Goal: Complete application form

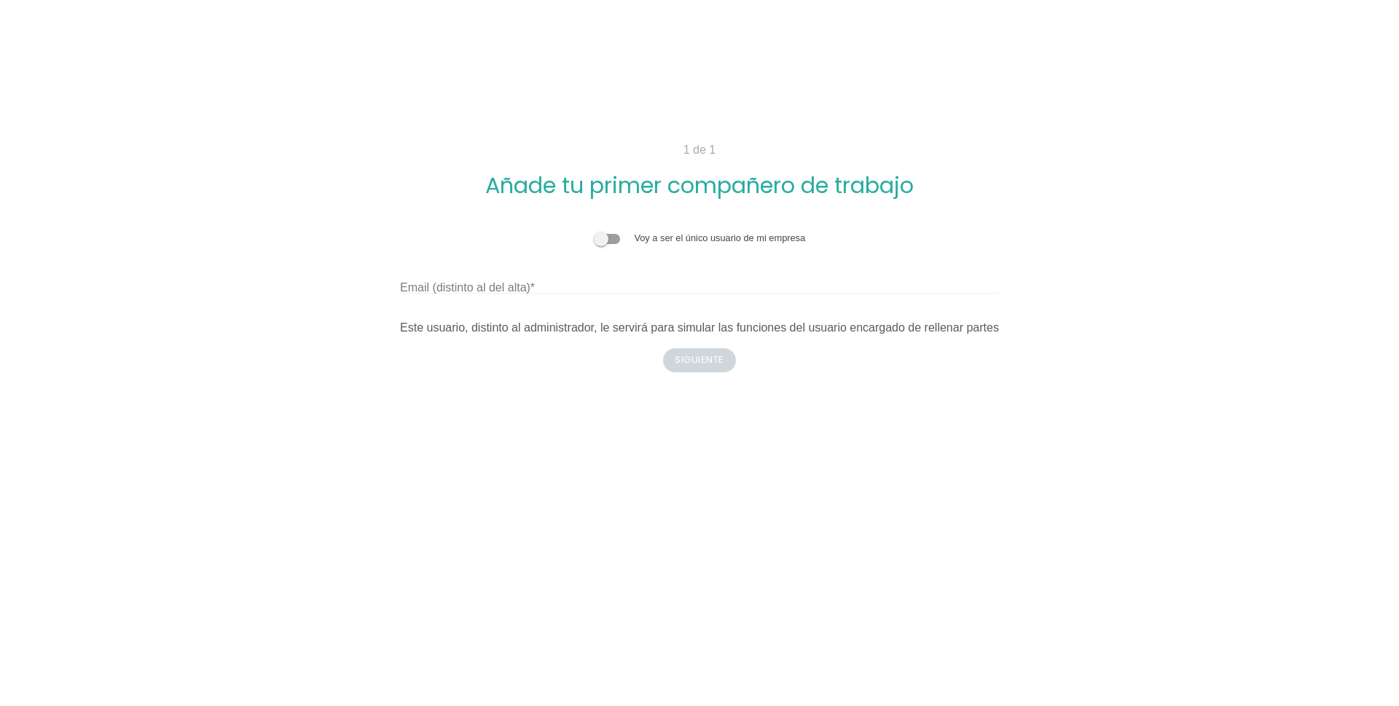
click at [509, 287] on label "Email (distinto al del alta)" at bounding box center [467, 287] width 135 height 17
click at [509, 287] on input "Email (distinto al del alta)" at bounding box center [699, 281] width 599 height 23
click at [614, 240] on span at bounding box center [607, 239] width 26 height 10
click at [594, 231] on input "checkbox" at bounding box center [594, 231] width 0 height 0
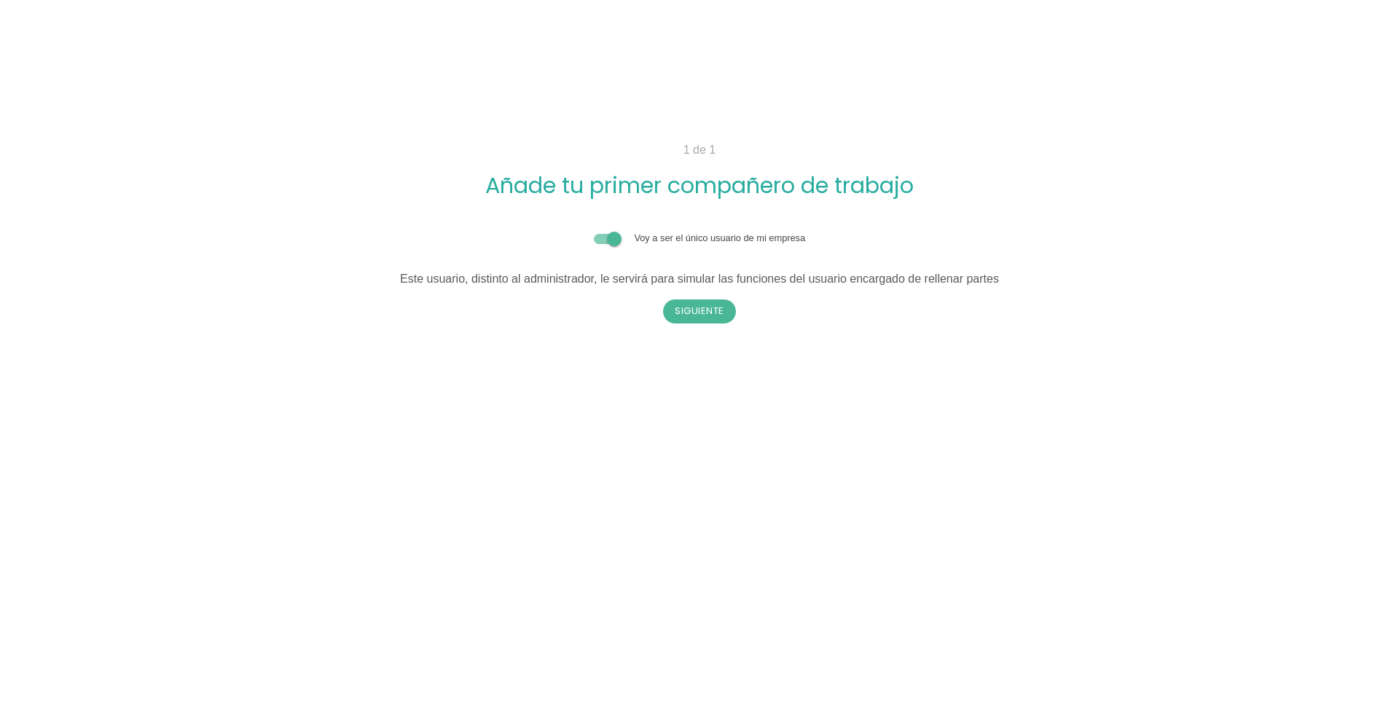
click at [592, 240] on div "Voy a ser el único usuario de mi empresa" at bounding box center [699, 238] width 599 height 14
click at [603, 238] on span at bounding box center [607, 239] width 26 height 10
click at [594, 231] on input "checkbox" at bounding box center [594, 231] width 0 height 0
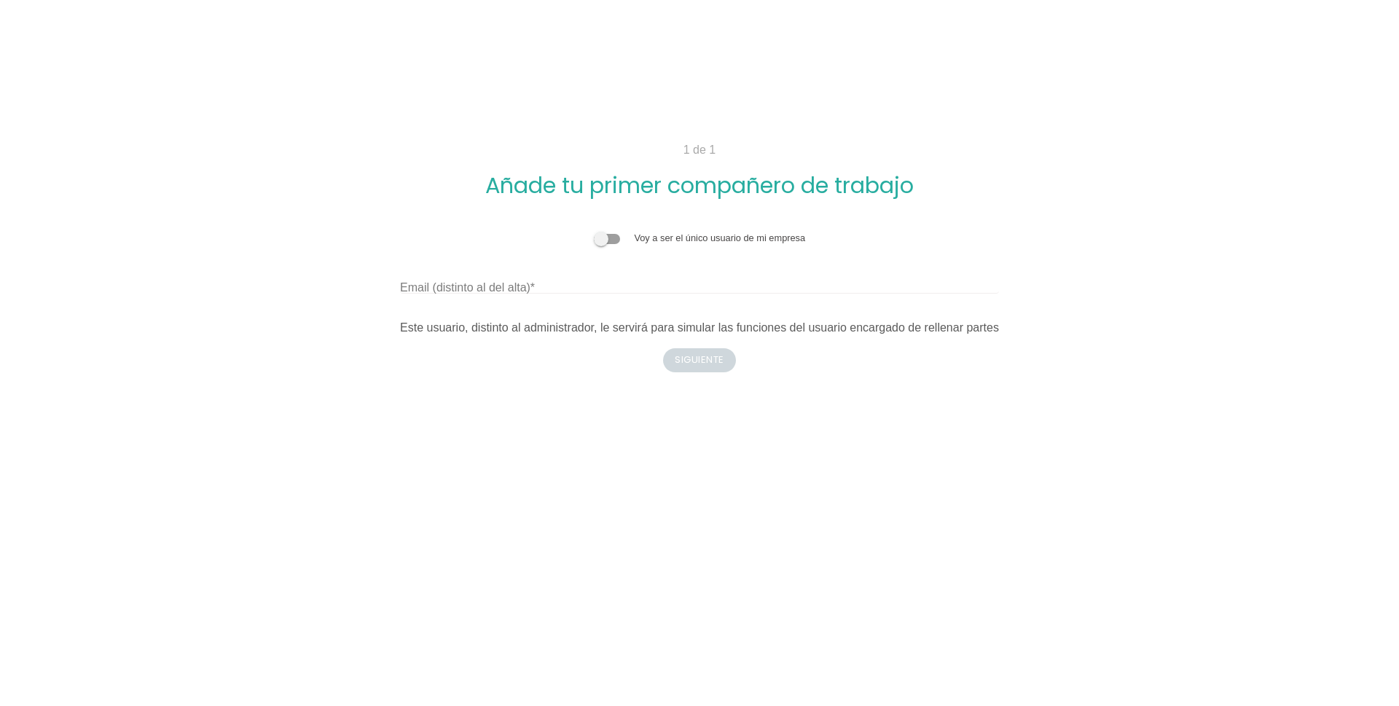
click at [618, 235] on span at bounding box center [607, 239] width 26 height 10
click at [594, 231] on input "checkbox" at bounding box center [594, 231] width 0 height 0
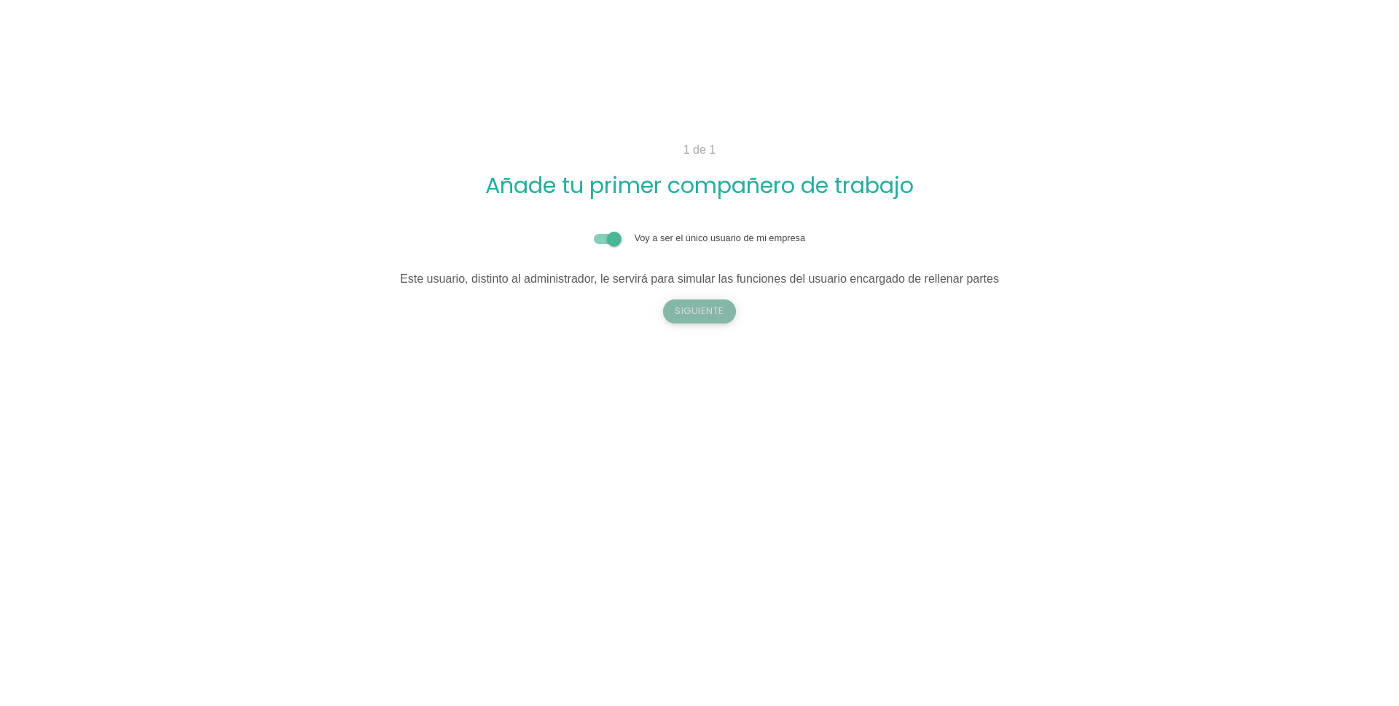
click at [697, 303] on button "Siguiente" at bounding box center [699, 310] width 73 height 23
